Goal: Navigation & Orientation: Find specific page/section

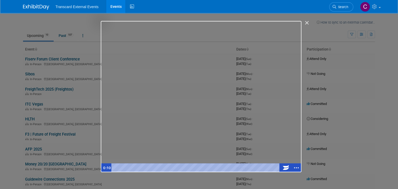
click at [197, 87] on div "Getting Started with ExhibitDay" at bounding box center [201, 96] width 201 height 151
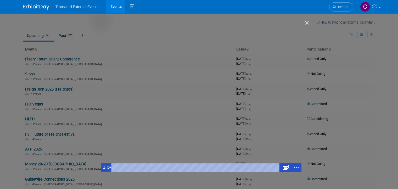
click at [295, 26] on div "Getting Started with ExhibitDay" at bounding box center [201, 96] width 201 height 151
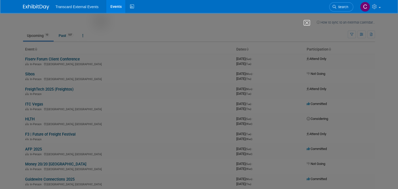
click at [308, 22] on img "Close" at bounding box center [304, 25] width 9 height 9
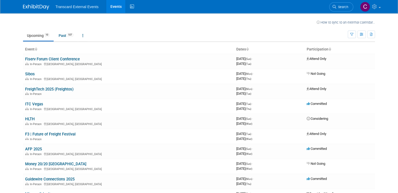
click at [331, 49] on th "Participation" at bounding box center [340, 49] width 70 height 9
click at [331, 48] on icon at bounding box center [329, 49] width 3 height 3
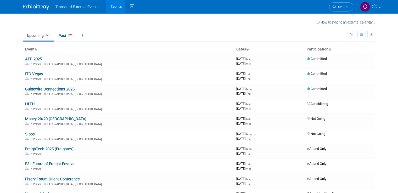
click at [331, 48] on icon at bounding box center [329, 49] width 3 height 3
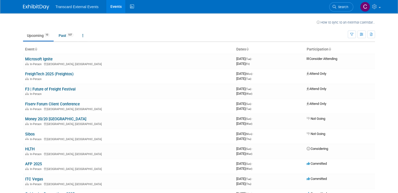
click at [331, 48] on icon at bounding box center [329, 49] width 3 height 3
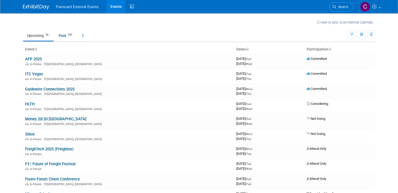
click at [331, 48] on icon at bounding box center [329, 49] width 3 height 3
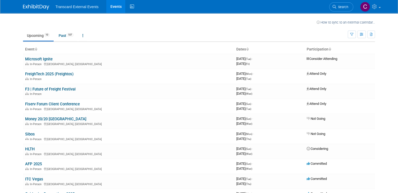
click at [32, 37] on link "Upcoming 10" at bounding box center [38, 36] width 31 height 10
